Goal: Transaction & Acquisition: Subscribe to service/newsletter

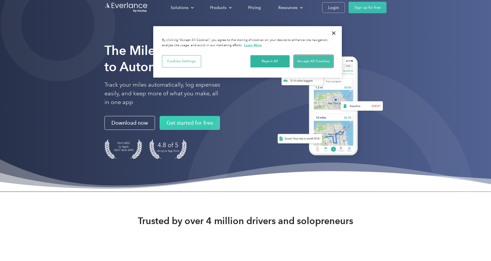
click at [314, 59] on button "Accept All Cookies" at bounding box center [313, 61] width 39 height 12
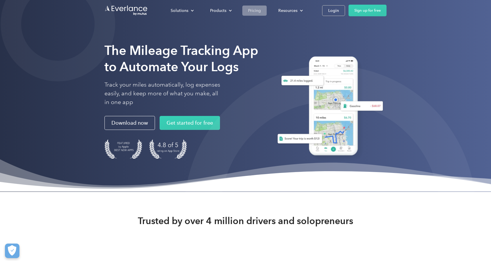
click at [257, 10] on div "Pricing" at bounding box center [254, 10] width 13 height 7
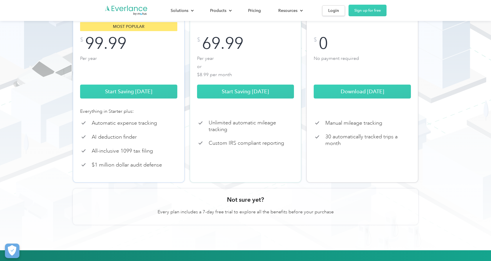
scroll to position [116, 0]
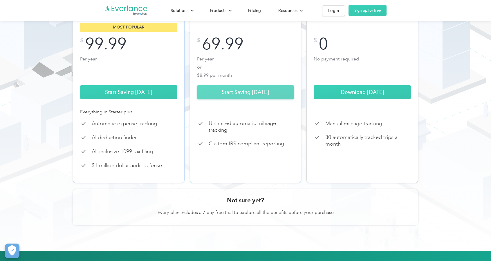
click at [236, 99] on link "Start Saving [DATE]" at bounding box center [245, 92] width 97 height 14
